Goal: Complete application form

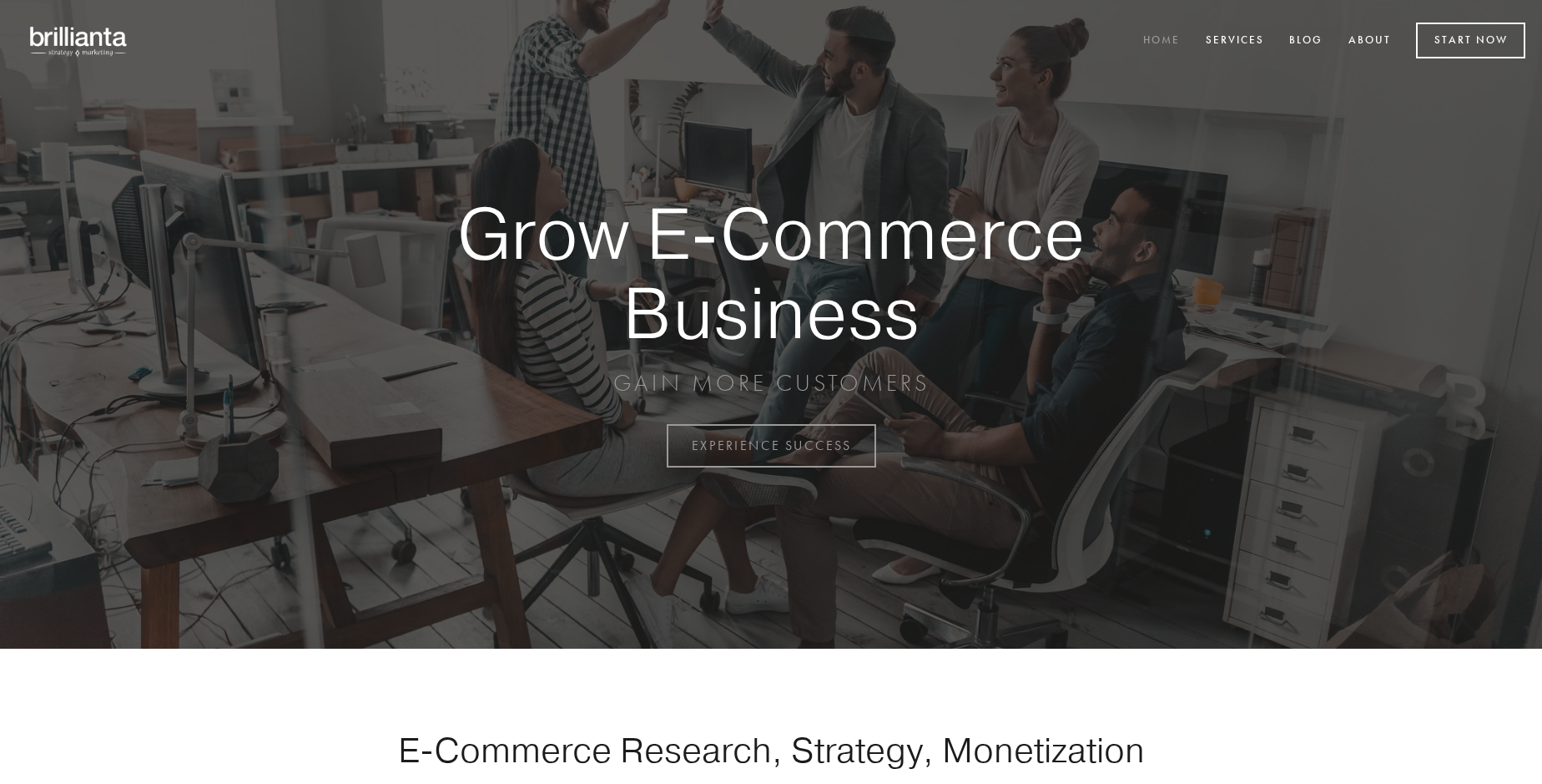
scroll to position [4374, 0]
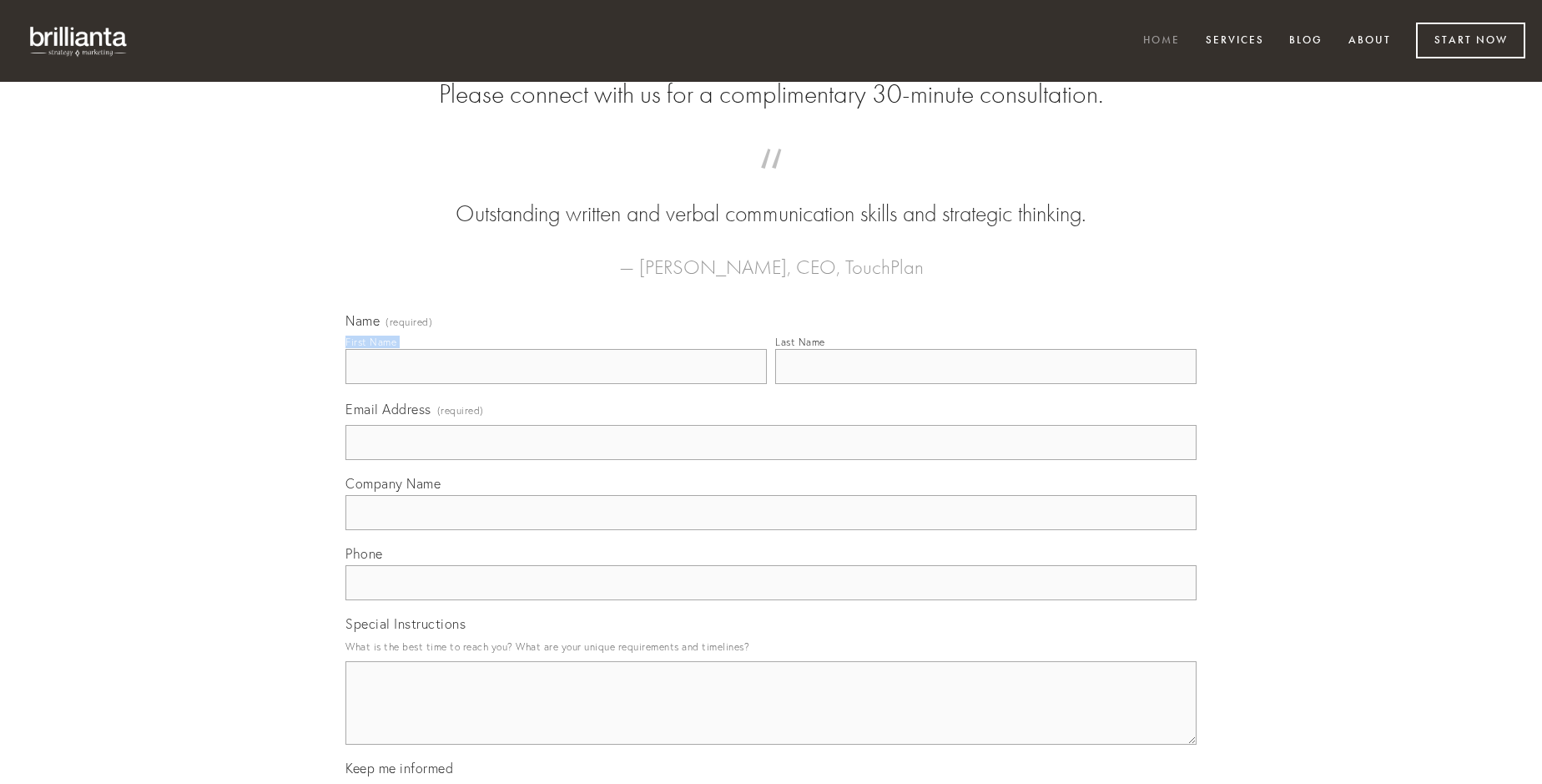
type input "[PERSON_NAME]"
click at [986, 383] on input "Last Name" at bounding box center [986, 366] width 421 height 35
type input "[PERSON_NAME]"
click at [771, 460] on input "Email Address (required)" at bounding box center [771, 442] width 851 height 35
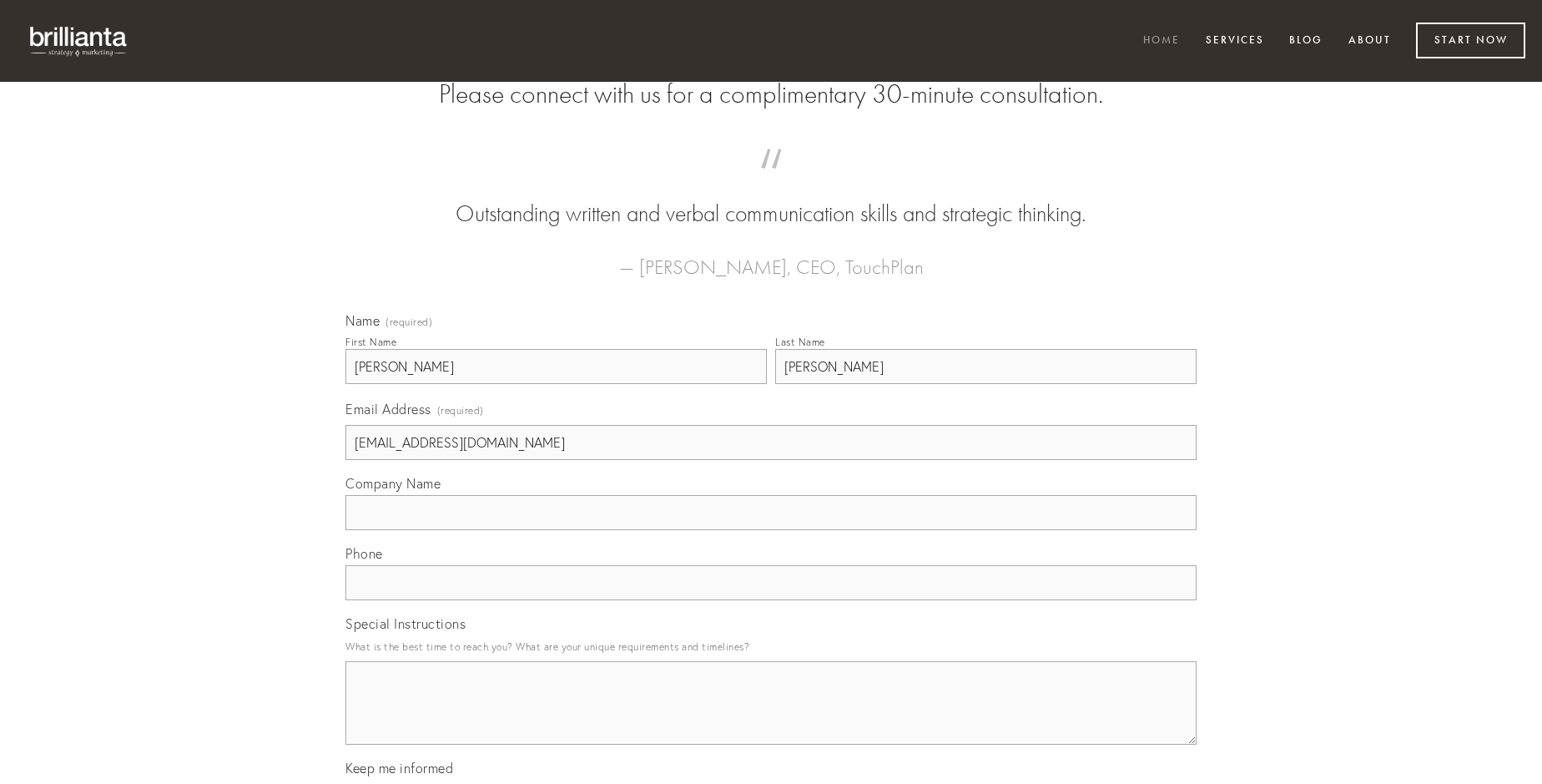
type input "[EMAIL_ADDRESS][DOMAIN_NAME]"
click at [771, 530] on input "Company Name" at bounding box center [771, 512] width 851 height 35
type input "constans"
click at [771, 600] on input "text" at bounding box center [771, 582] width 851 height 35
click at [771, 718] on textarea "Special Instructions" at bounding box center [771, 702] width 851 height 83
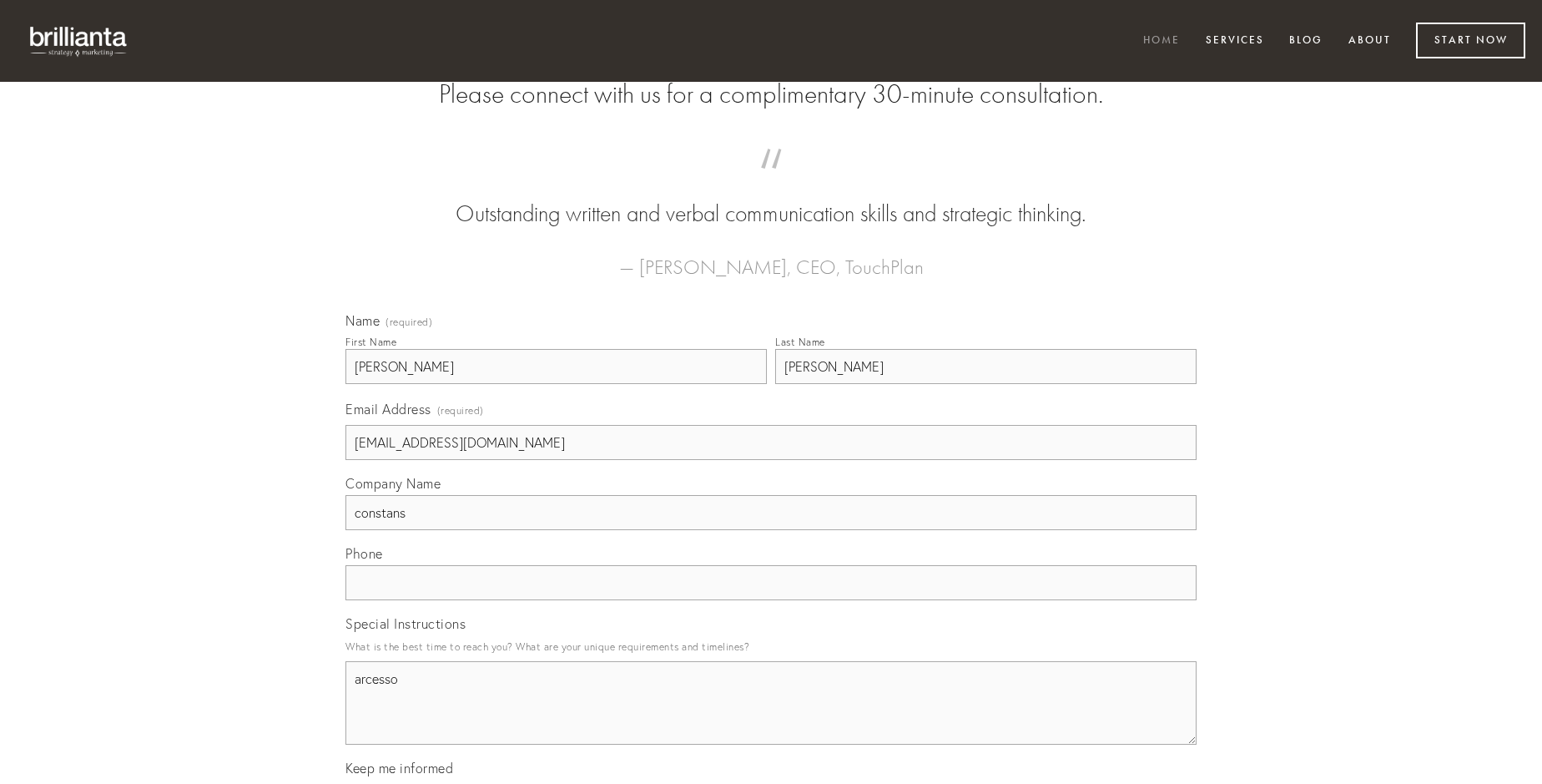
type textarea "arcesso"
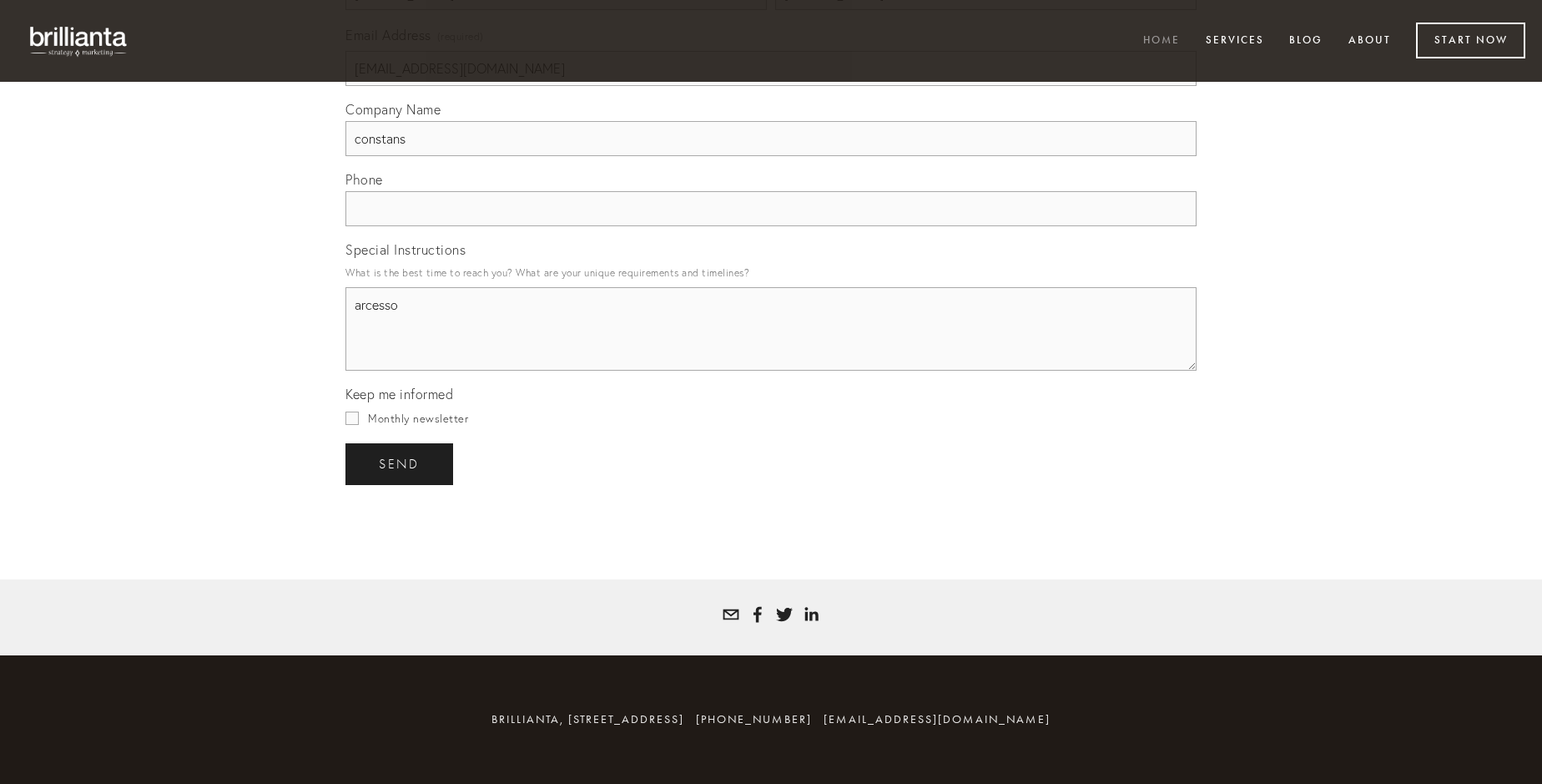
click at [401, 463] on span "send" at bounding box center [400, 463] width 41 height 15
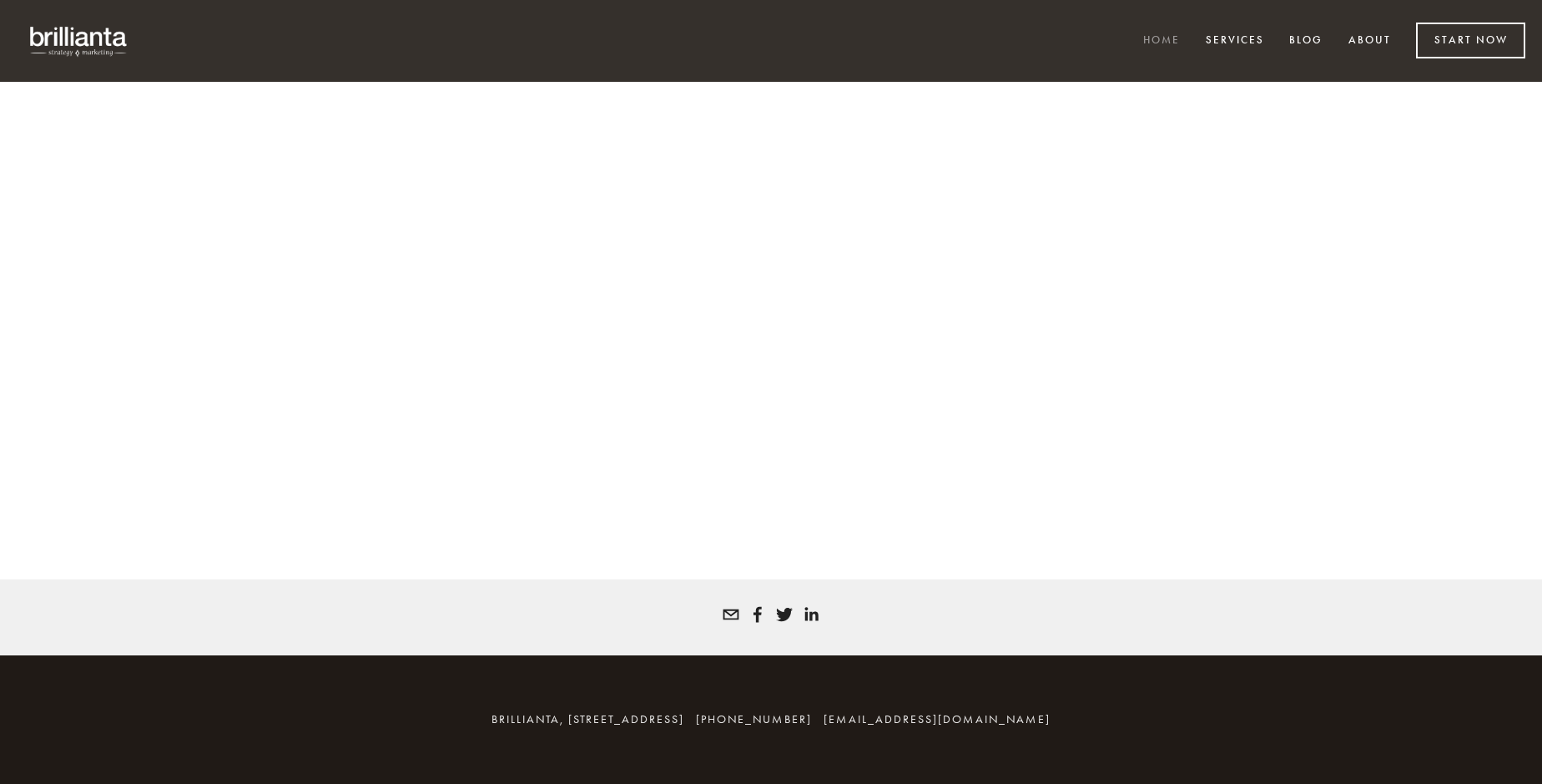
scroll to position [4352, 0]
